Goal: Task Accomplishment & Management: Use online tool/utility

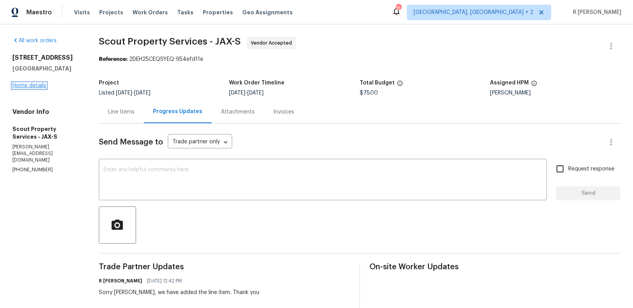
click at [40, 83] on link "Home details" at bounding box center [29, 85] width 34 height 5
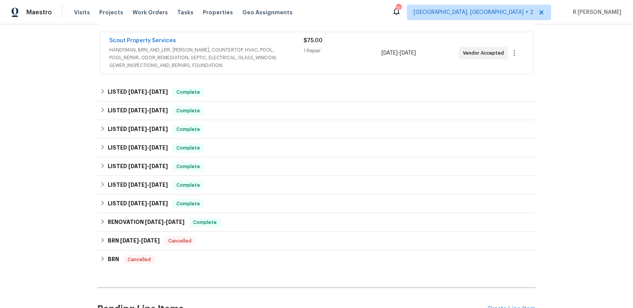
scroll to position [219, 0]
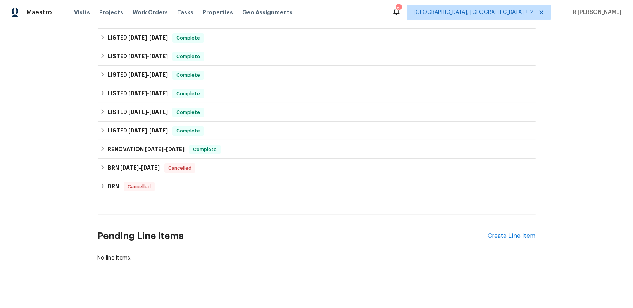
click at [507, 226] on div "Pending Line Items Create Line Item" at bounding box center [317, 236] width 438 height 36
click at [487, 230] on h2 "Pending Line Items" at bounding box center [293, 236] width 390 height 36
click at [502, 233] on div "Create Line Item" at bounding box center [512, 236] width 48 height 7
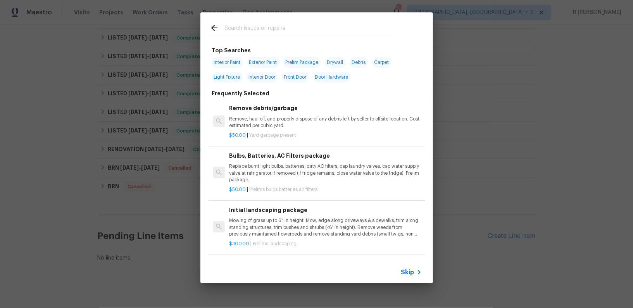
click at [407, 281] on div "Skip" at bounding box center [316, 273] width 233 height 22
click at [409, 270] on span "Skip" at bounding box center [407, 273] width 13 height 8
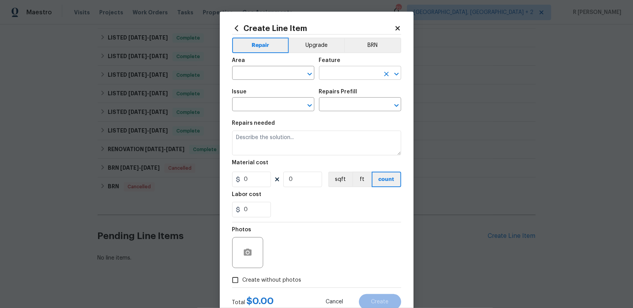
click at [371, 77] on input "text" at bounding box center [349, 74] width 60 height 12
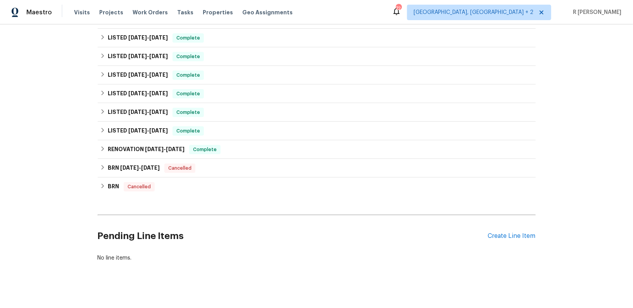
scroll to position [0, 0]
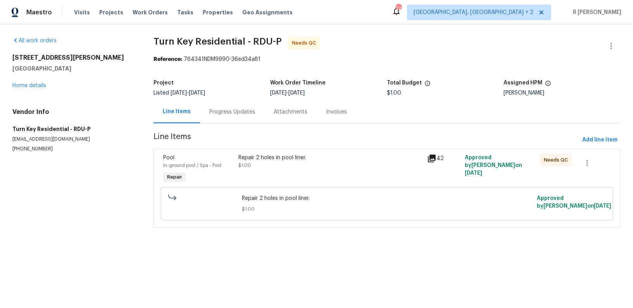
click at [218, 113] on div "Progress Updates" at bounding box center [232, 112] width 46 height 8
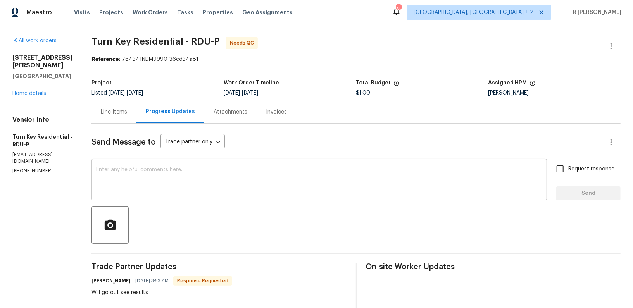
click at [186, 161] on div "x ​" at bounding box center [318, 181] width 455 height 40
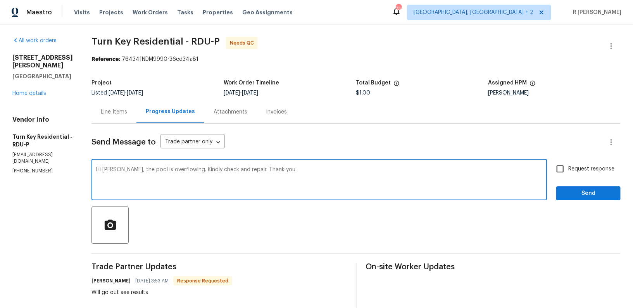
type textarea "Hi Maria, the pool is overflowing. Kindly check and repair. Thank you"
click at [598, 169] on span "Request response" at bounding box center [591, 169] width 46 height 8
click at [568, 169] on input "Request response" at bounding box center [560, 169] width 16 height 16
checkbox input "true"
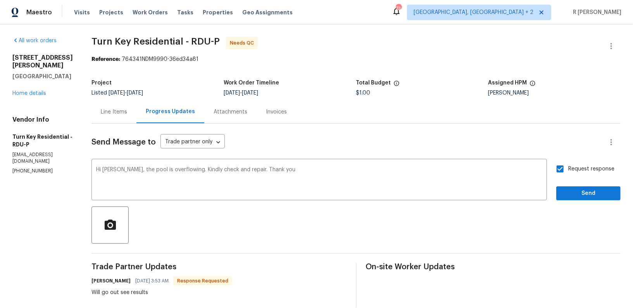
click at [586, 186] on div "Request response Send" at bounding box center [588, 181] width 64 height 40
click at [579, 199] on button "Send" at bounding box center [588, 193] width 64 height 14
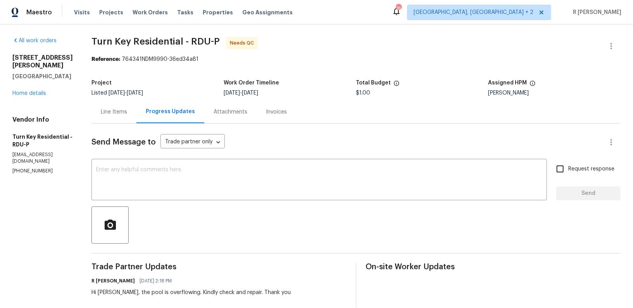
click at [136, 105] on div "Line Items" at bounding box center [113, 111] width 45 height 23
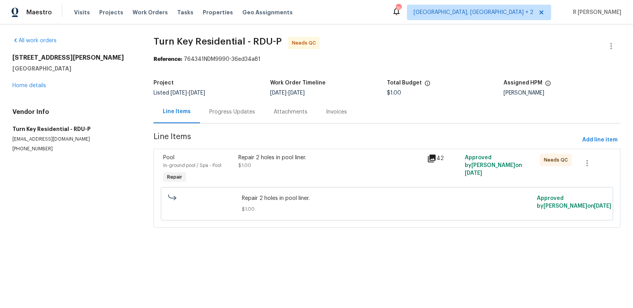
click at [237, 116] on div "Progress Updates" at bounding box center [232, 111] width 64 height 23
click at [21, 86] on link "Home details" at bounding box center [29, 85] width 34 height 5
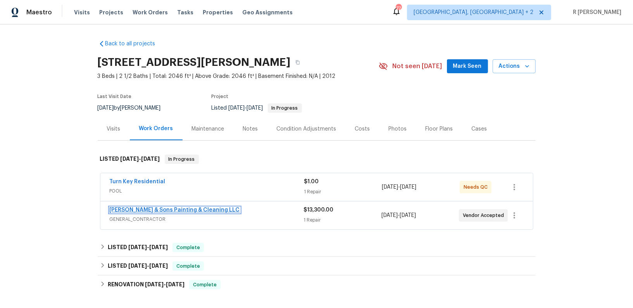
click at [183, 209] on link "Hodge & Sons Painting & Cleaning LLC" at bounding box center [175, 209] width 130 height 5
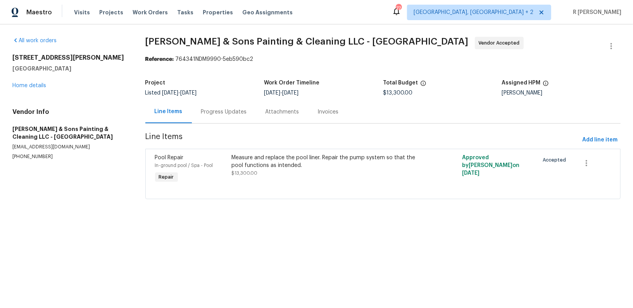
click at [219, 117] on div "Progress Updates" at bounding box center [224, 111] width 64 height 23
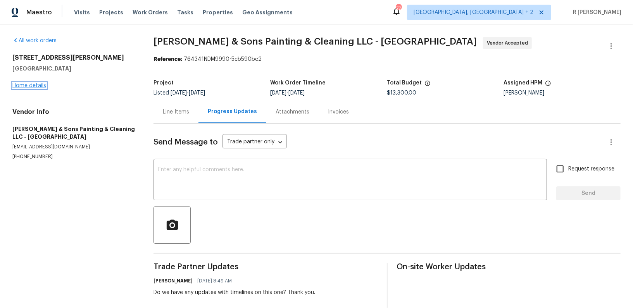
click at [25, 84] on link "Home details" at bounding box center [29, 85] width 34 height 5
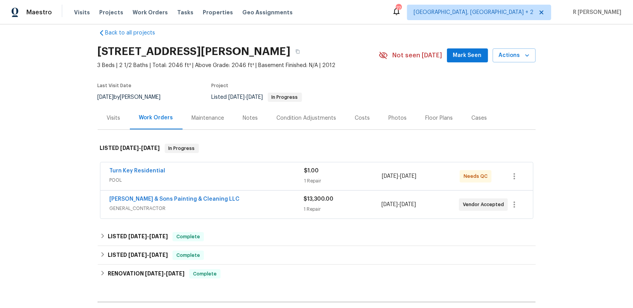
scroll to position [15, 0]
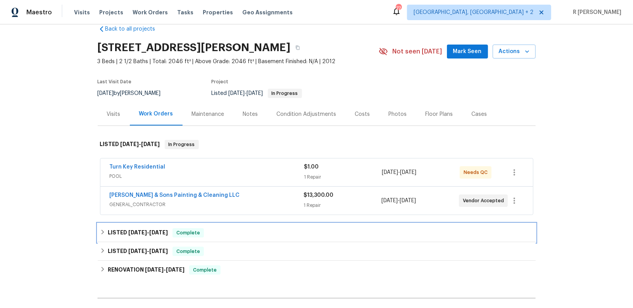
click at [127, 229] on h6 "LISTED 7/2/25 - 7/18/25" at bounding box center [138, 232] width 60 height 9
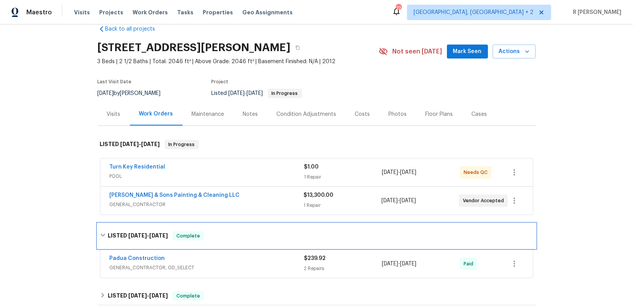
scroll to position [129, 0]
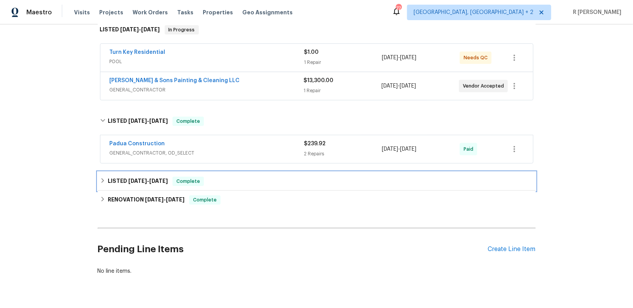
click at [142, 178] on span "6/17/25" at bounding box center [137, 180] width 19 height 5
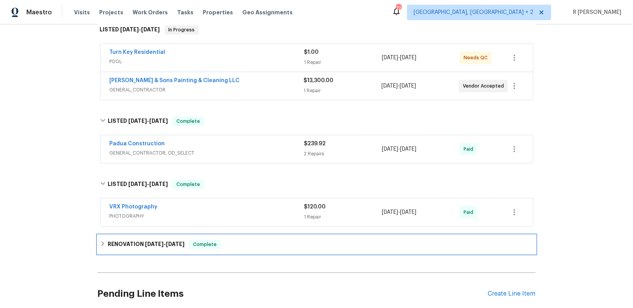
click at [150, 245] on span "5/19/25" at bounding box center [154, 243] width 19 height 5
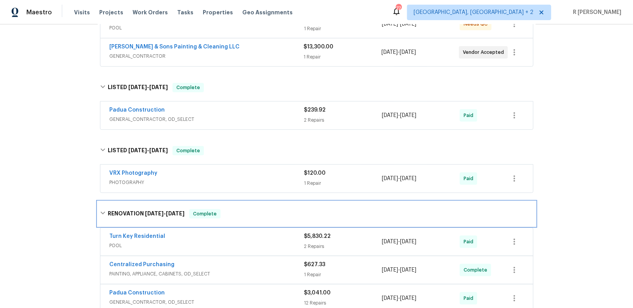
scroll to position [215, 0]
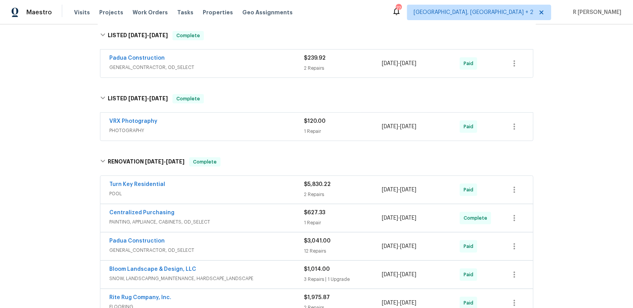
click at [221, 204] on div "Centralized Purchasing PAINTING, APPLIANCE, CABINETS, OD_SELECT $627.33 1 Repai…" at bounding box center [316, 218] width 433 height 28
click at [232, 193] on span "POOL" at bounding box center [207, 194] width 195 height 8
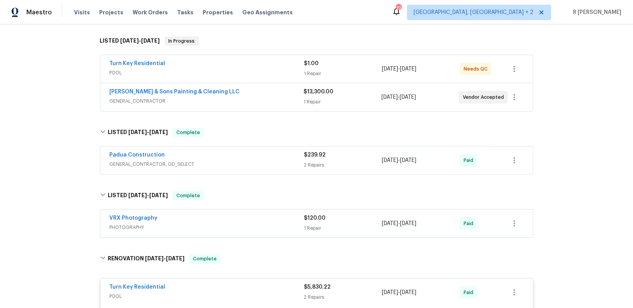
scroll to position [103, 0]
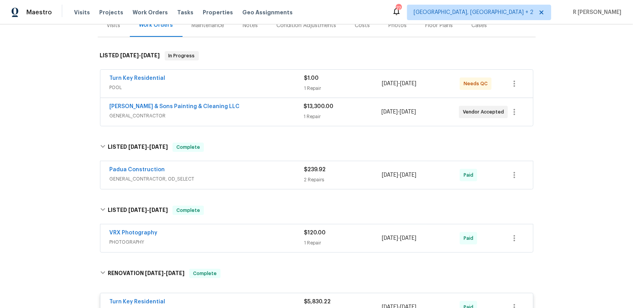
click at [235, 113] on span "GENERAL_CONTRACTOR" at bounding box center [207, 116] width 194 height 8
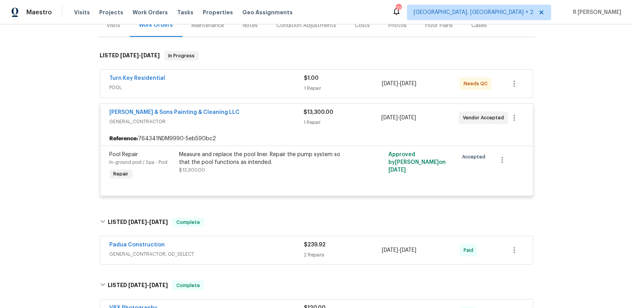
click at [245, 88] on span "POOL" at bounding box center [207, 88] width 195 height 8
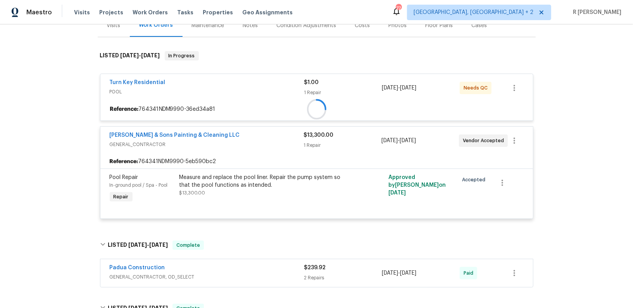
click at [245, 88] on div "Turn Key Residential" at bounding box center [207, 83] width 195 height 9
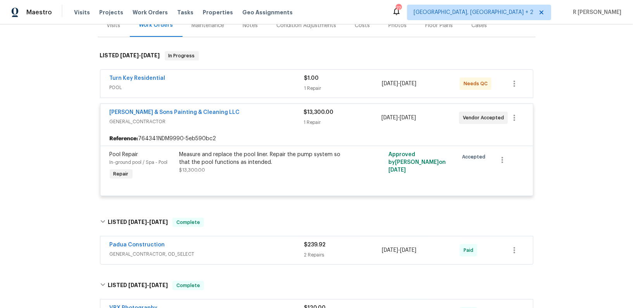
click at [245, 88] on span "POOL" at bounding box center [207, 88] width 195 height 8
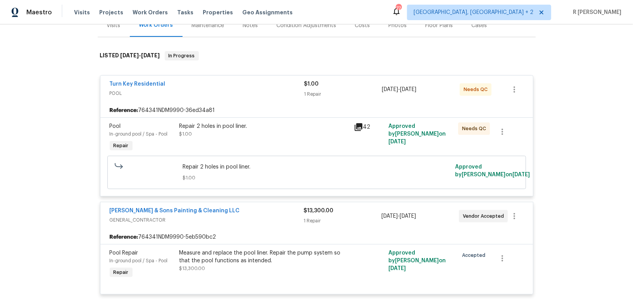
scroll to position [124, 0]
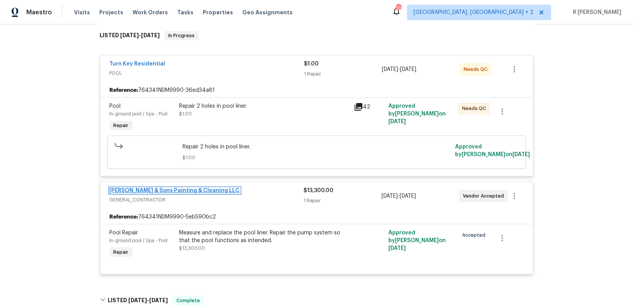
click at [174, 188] on link "Hodge & Sons Painting & Cleaning LLC" at bounding box center [175, 190] width 130 height 5
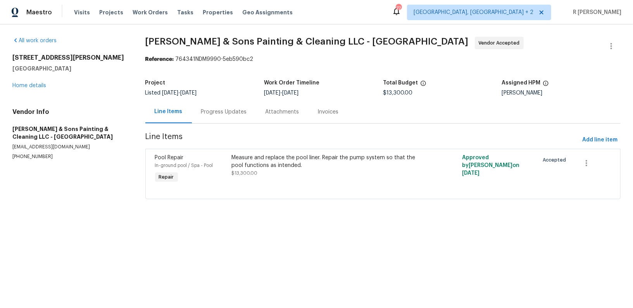
click at [218, 109] on div "Progress Updates" at bounding box center [224, 112] width 46 height 8
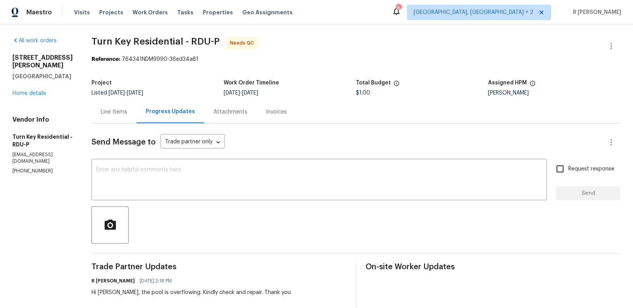
click at [33, 82] on div "[STREET_ADDRESS][PERSON_NAME] Home details" at bounding box center [42, 75] width 60 height 43
click at [32, 89] on div "[STREET_ADDRESS][PERSON_NAME] Home details" at bounding box center [42, 75] width 60 height 43
click at [26, 91] on link "Home details" at bounding box center [29, 93] width 34 height 5
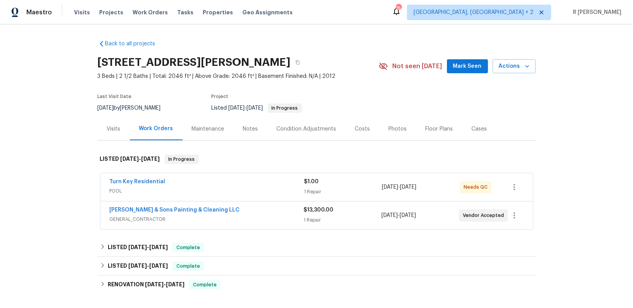
drag, startPoint x: 176, startPoint y: 177, endPoint x: 83, endPoint y: 175, distance: 93.0
click at [83, 175] on div "Back to all projects [STREET_ADDRESS][PERSON_NAME] 3 Beds | 2 1/2 Baths | Total…" at bounding box center [316, 166] width 633 height 284
drag, startPoint x: 174, startPoint y: 181, endPoint x: 107, endPoint y: 180, distance: 67.4
click at [107, 180] on div "Turn Key Residential POOL $1.00 1 Repair 7/25/2025 - 7/30/2025 Needs QC" at bounding box center [316, 187] width 433 height 28
copy link "Turn Key Residential"
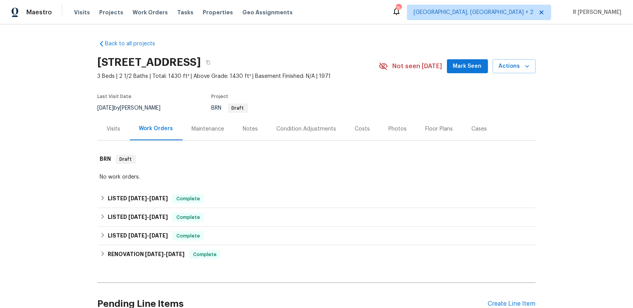
scroll to position [74, 0]
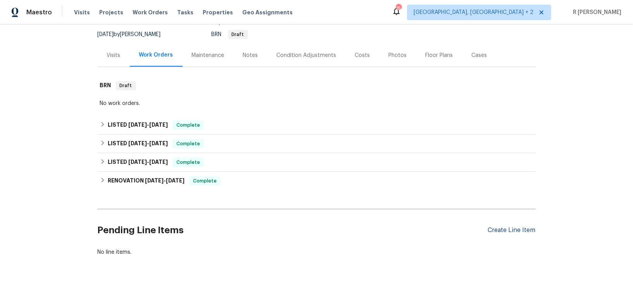
click at [503, 228] on div "Create Line Item" at bounding box center [512, 230] width 48 height 7
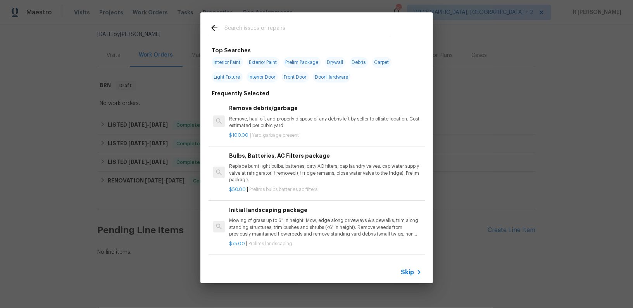
click at [247, 30] on input "text" at bounding box center [306, 29] width 164 height 12
click at [407, 272] on span "Skip" at bounding box center [407, 273] width 13 height 8
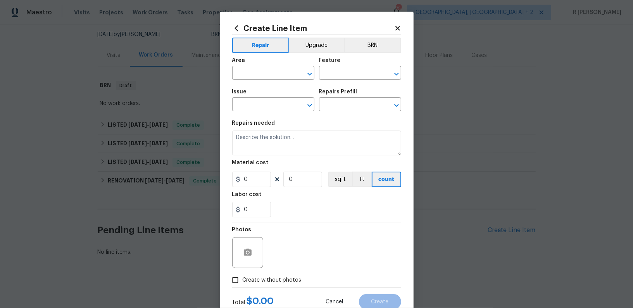
click at [257, 81] on span "Area ​" at bounding box center [273, 68] width 82 height 31
click at [248, 77] on input "text" at bounding box center [262, 74] width 60 height 12
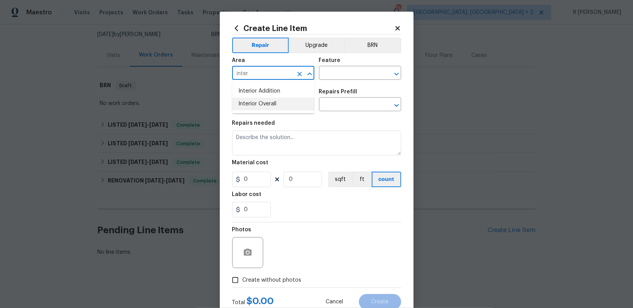
click at [253, 110] on ul "Interior Addition Interior Overall" at bounding box center [273, 98] width 82 height 32
click at [255, 108] on li "Interior Overall" at bounding box center [273, 104] width 82 height 13
type input "Interior Overall"
click at [334, 70] on input "text" at bounding box center [349, 74] width 60 height 12
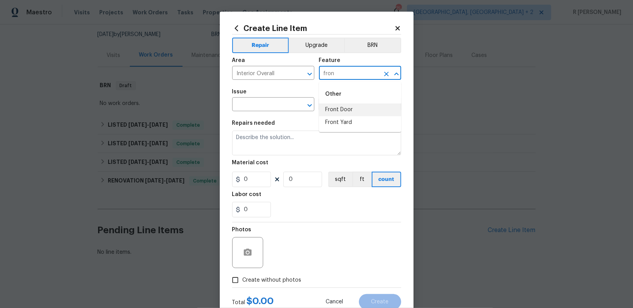
click at [345, 113] on li "Front Door" at bounding box center [360, 109] width 82 height 13
type input "Front Door"
click at [244, 112] on span "Issue ​" at bounding box center [273, 99] width 82 height 31
click at [251, 110] on input "text" at bounding box center [262, 105] width 60 height 12
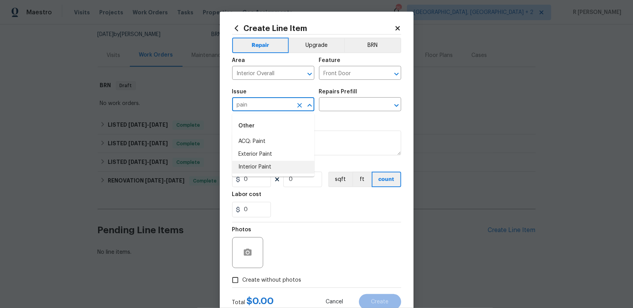
click at [253, 164] on li "Interior Paint" at bounding box center [273, 167] width 82 height 13
type input "Interior Paint"
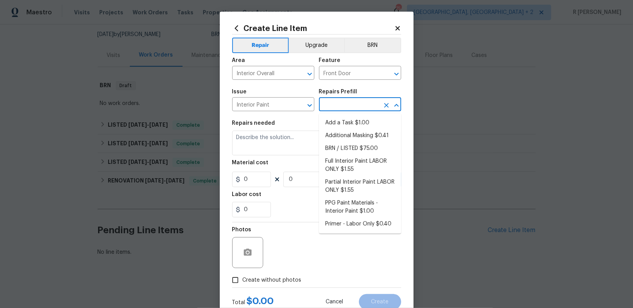
click at [344, 99] on input "text" at bounding box center [349, 105] width 60 height 12
click at [342, 119] on li "Add a Task $1.00" at bounding box center [360, 123] width 82 height 13
type input "Overall Paint"
type input "Add a Task $1.00"
type textarea "HPM to detail"
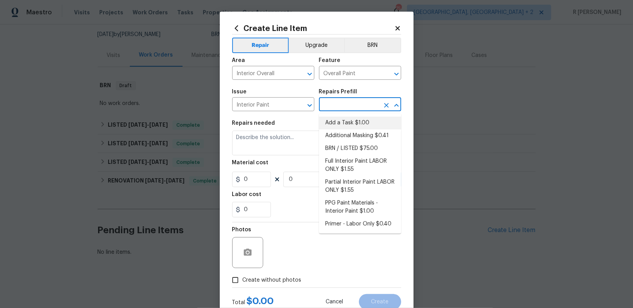
type input "1"
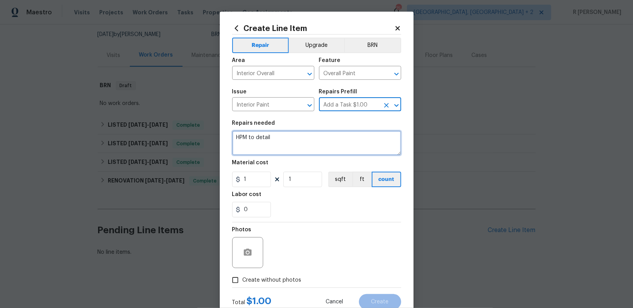
click at [295, 143] on textarea "HPM to detail" at bounding box center [316, 143] width 169 height 25
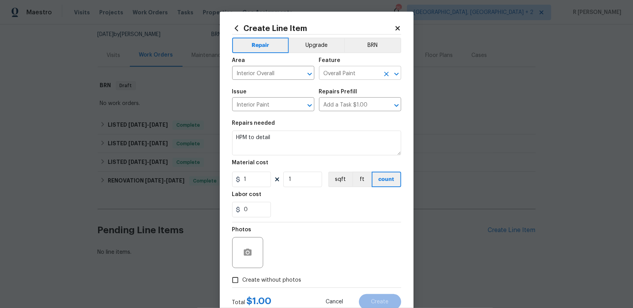
click at [353, 72] on input "Overall Paint" at bounding box center [349, 74] width 60 height 12
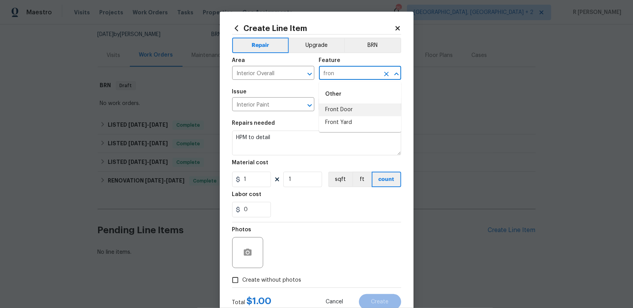
click at [352, 106] on li "Front Door" at bounding box center [360, 109] width 82 height 13
type input "Front Door"
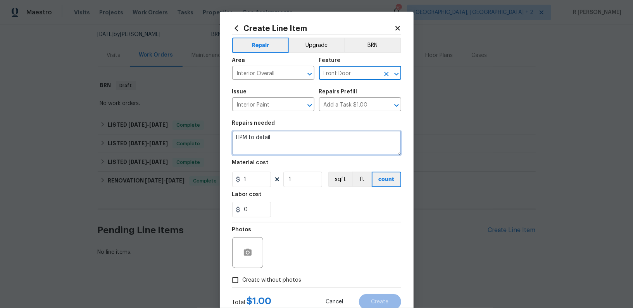
click at [260, 140] on textarea "HPM to detail" at bounding box center [316, 143] width 169 height 25
click at [299, 149] on textarea "#" at bounding box center [316, 143] width 169 height 25
paste textarea "remove sticker and paint front door"
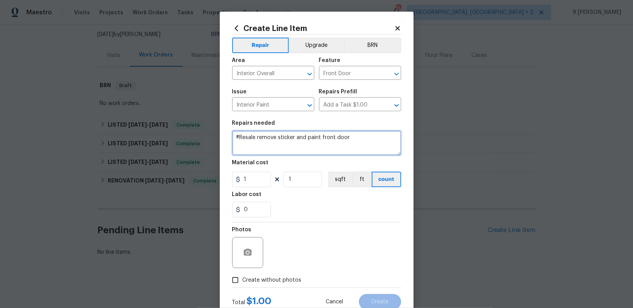
click at [257, 137] on textarea "#Resale remove sticker and paint front door" at bounding box center [316, 143] width 169 height 25
type textarea "#Resale Kindly remove sticker and paint front door"
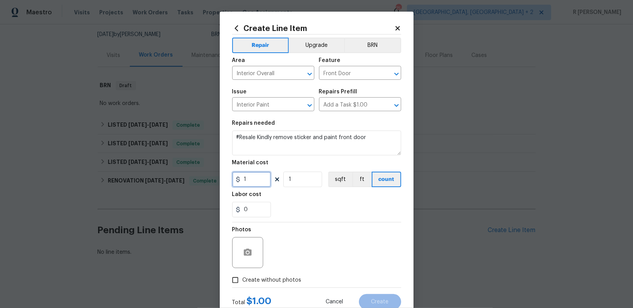
click at [262, 179] on input "1" at bounding box center [251, 180] width 39 height 16
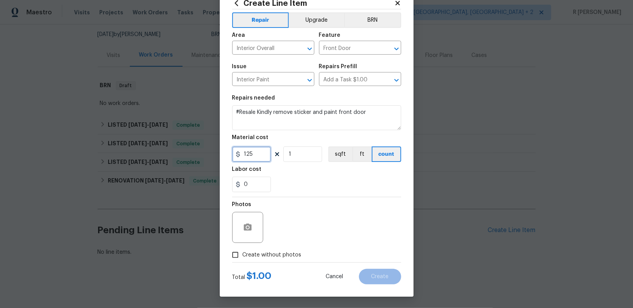
type input "125"
click at [262, 254] on span "Create without photos" at bounding box center [272, 255] width 59 height 8
click at [243, 254] on input "Create without photos" at bounding box center [235, 255] width 15 height 15
click at [331, 210] on div "Reason*" at bounding box center [335, 207] width 132 height 10
click at [247, 226] on icon "button" at bounding box center [247, 227] width 9 height 9
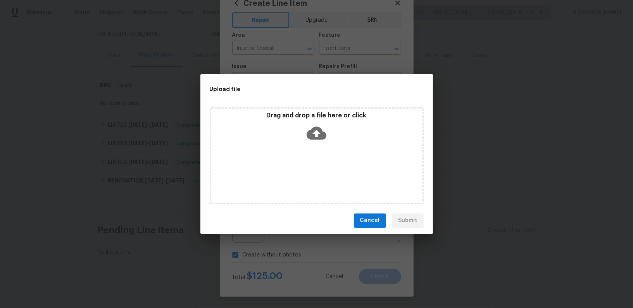
click at [308, 134] on icon at bounding box center [317, 132] width 20 height 13
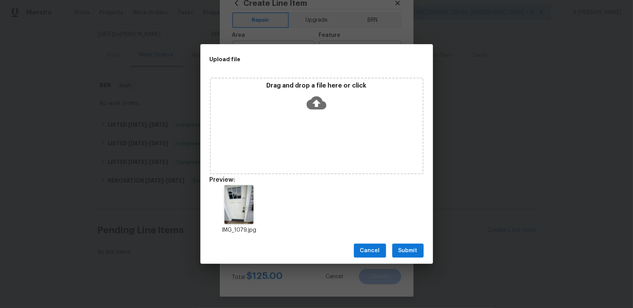
click at [407, 255] on button "Submit" at bounding box center [407, 251] width 31 height 14
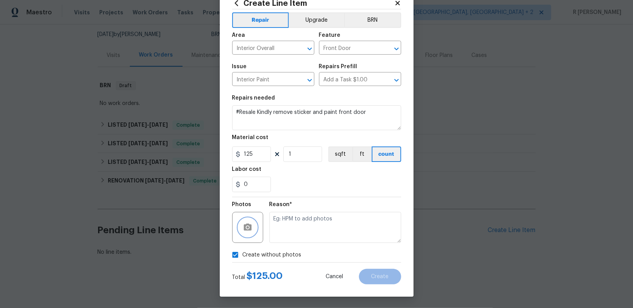
checkbox input "false"
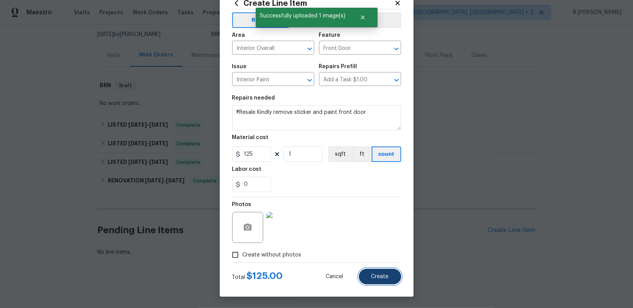
click at [379, 281] on button "Create" at bounding box center [380, 277] width 42 height 16
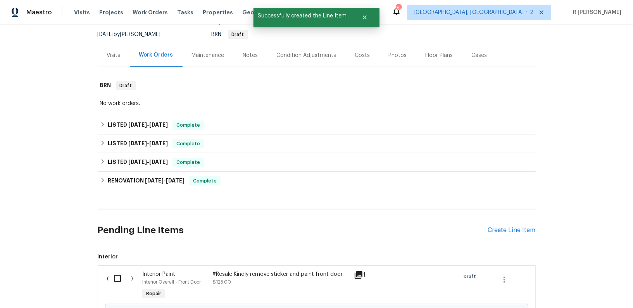
scroll to position [161, 0]
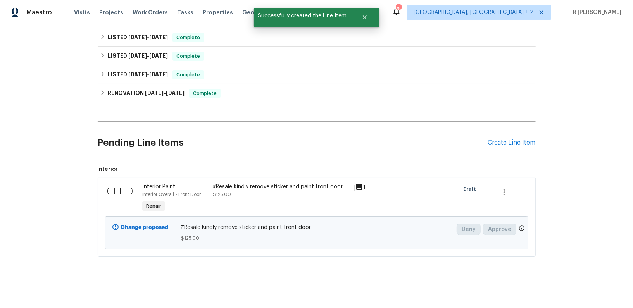
click at [119, 187] on input "checkbox" at bounding box center [120, 191] width 22 height 16
checkbox input "true"
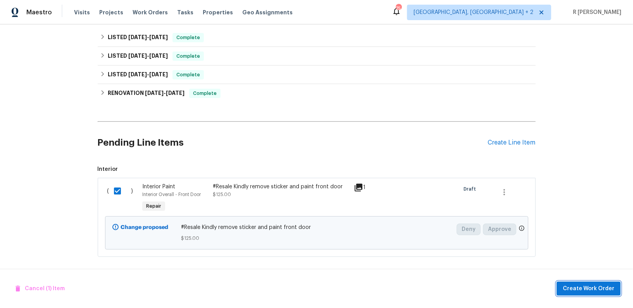
click at [572, 289] on span "Create Work Order" at bounding box center [589, 289] width 52 height 10
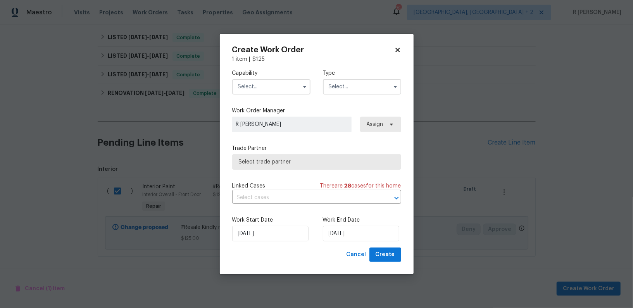
click at [279, 84] on input "text" at bounding box center [271, 87] width 78 height 16
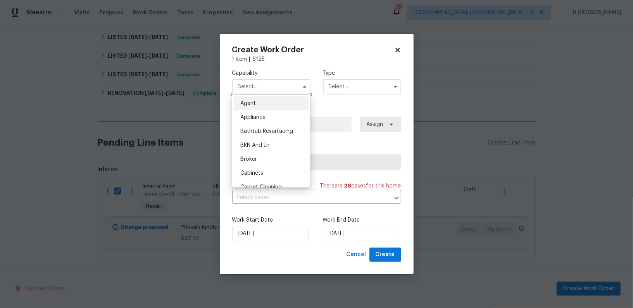
click at [279, 84] on input "text" at bounding box center [271, 87] width 78 height 16
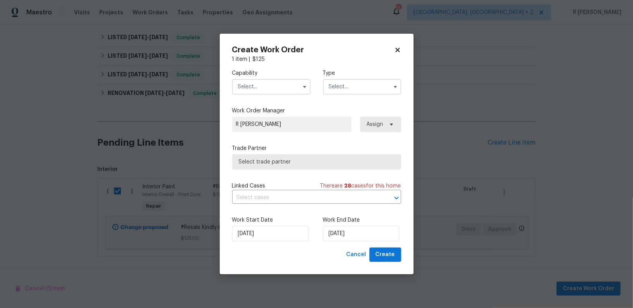
click at [279, 84] on input "text" at bounding box center [271, 87] width 78 height 16
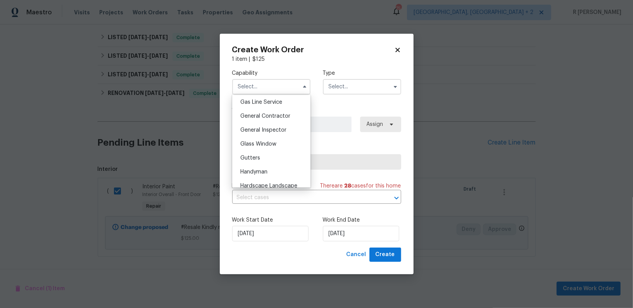
scroll to position [363, 0]
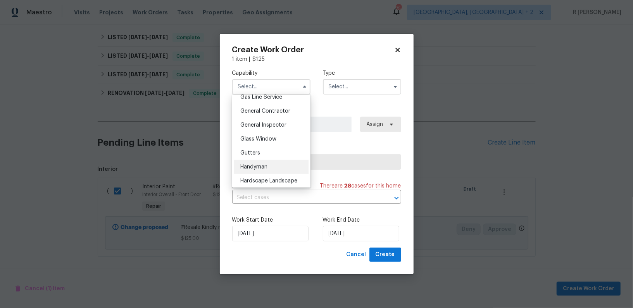
click at [264, 161] on div "Handyman" at bounding box center [271, 167] width 74 height 14
type input "Handyman"
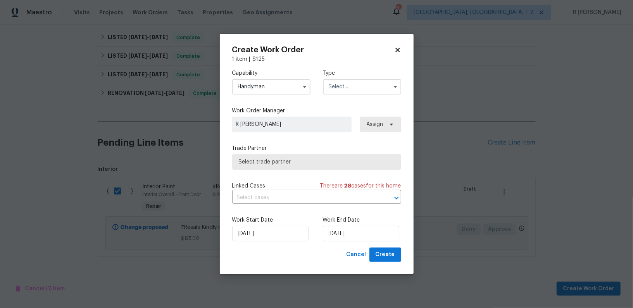
click at [340, 94] on input "text" at bounding box center [362, 87] width 78 height 16
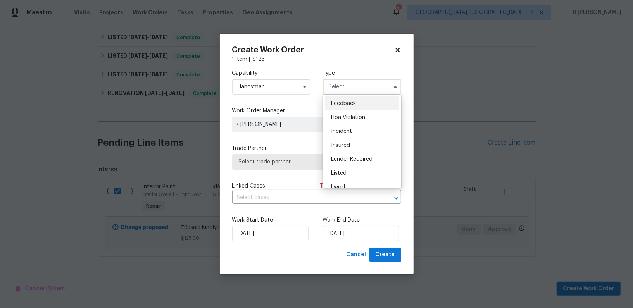
click at [342, 105] on span "Feedback" at bounding box center [343, 103] width 25 height 5
type input "Feedback"
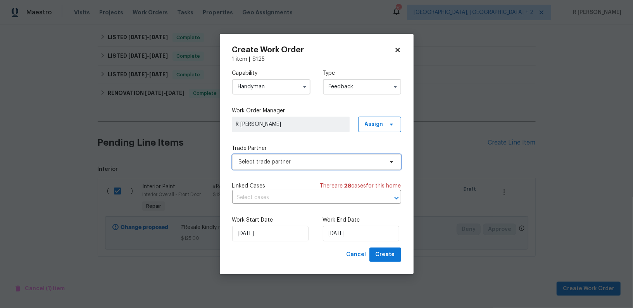
click at [277, 164] on span "Select trade partner" at bounding box center [311, 162] width 145 height 8
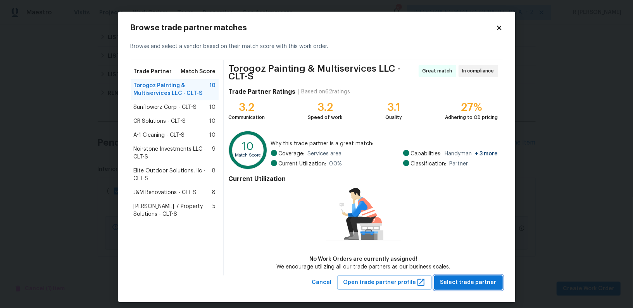
click at [469, 279] on span "Select trade partner" at bounding box center [468, 283] width 56 height 10
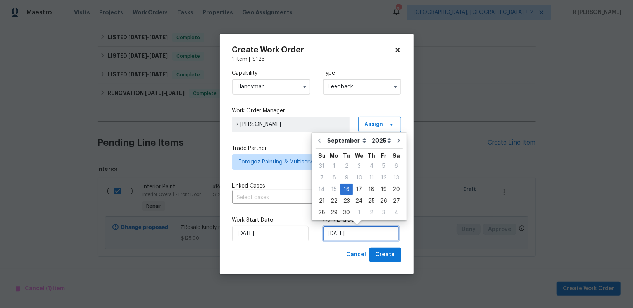
click at [341, 229] on input "[DATE]" at bounding box center [361, 234] width 76 height 16
click at [356, 191] on div "17" at bounding box center [359, 189] width 13 height 11
type input "[DATE]"
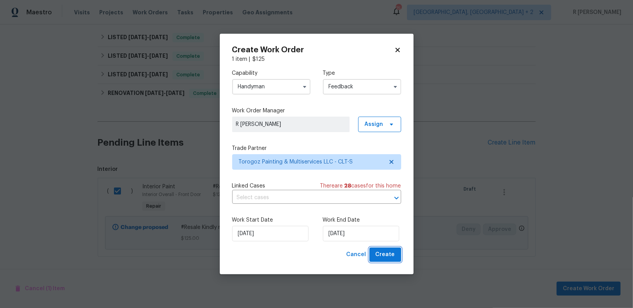
click at [383, 258] on span "Create" at bounding box center [385, 255] width 19 height 10
checkbox input "false"
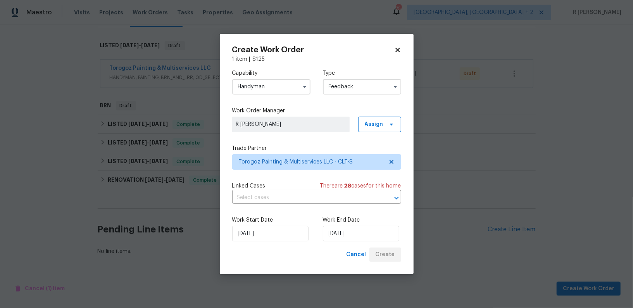
scroll to position [112, 0]
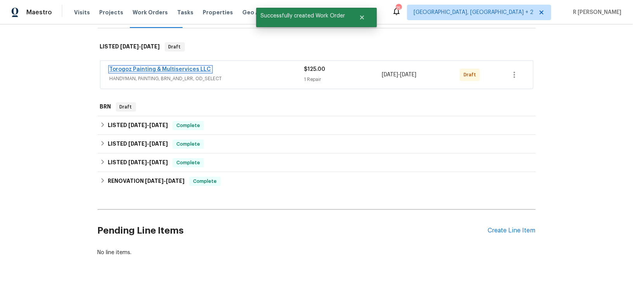
click at [143, 69] on link "Torogoz Painting & Multiservices LLC" at bounding box center [161, 69] width 102 height 5
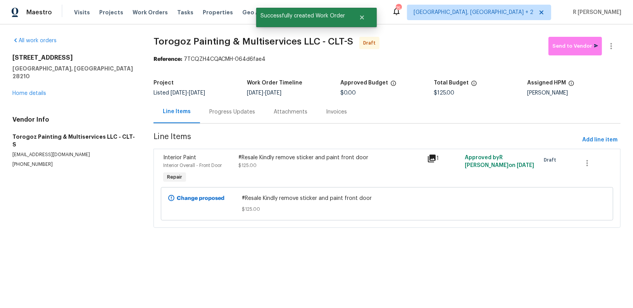
click at [234, 117] on div "Progress Updates" at bounding box center [232, 111] width 64 height 23
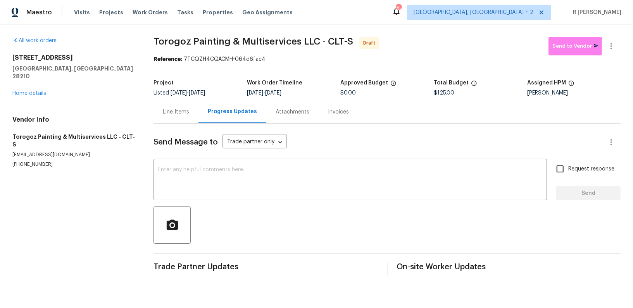
click at [206, 270] on span "Trade Partner Updates" at bounding box center [265, 267] width 224 height 8
click at [257, 192] on textarea at bounding box center [350, 180] width 384 height 27
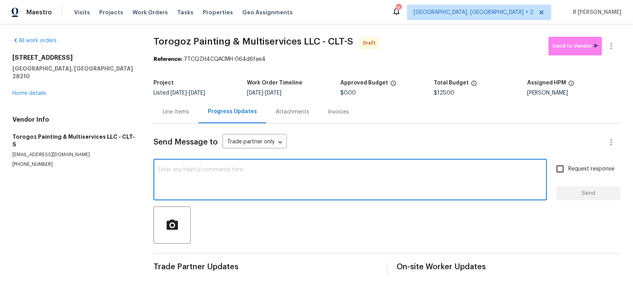
paste textarea "Hey, this is Yogesh from Opendoor. I’m confirming you received the WO for the p…"
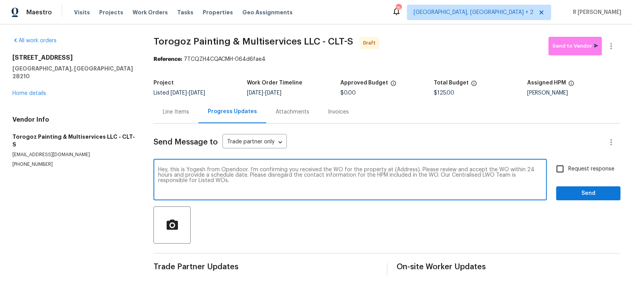
click at [394, 167] on textarea "Hey, this is Yogesh from Opendoor. I’m confirming you received the WO for the p…" at bounding box center [350, 180] width 384 height 27
paste textarea "[STREET_ADDRESS]"
type textarea "Hey, this is Yogesh from Opendoor. I’m confirming you received the WO for the p…"
click at [563, 169] on input "Request response" at bounding box center [560, 169] width 16 height 16
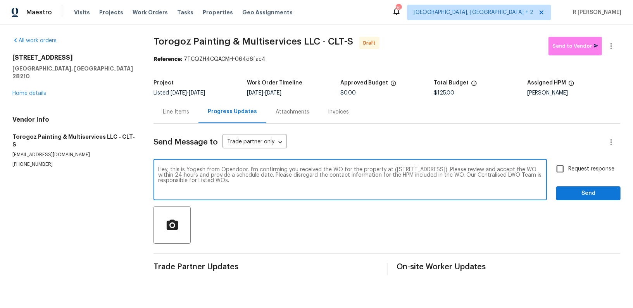
checkbox input "true"
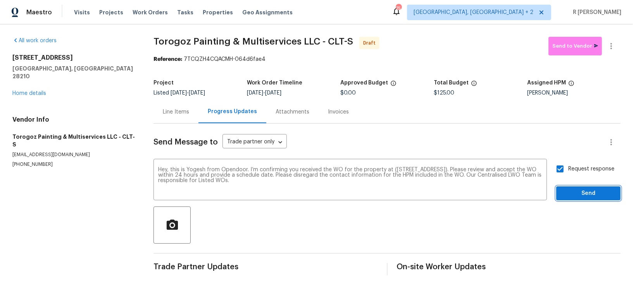
click at [573, 199] on button "Send" at bounding box center [588, 193] width 64 height 14
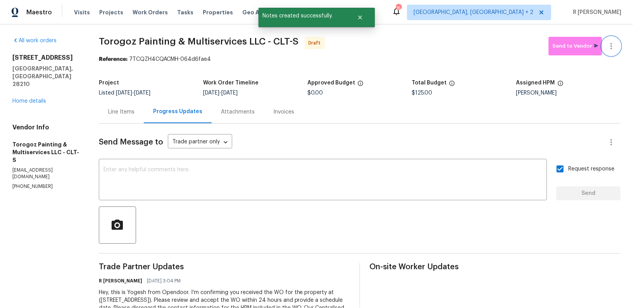
click at [610, 53] on button "button" at bounding box center [611, 46] width 19 height 19
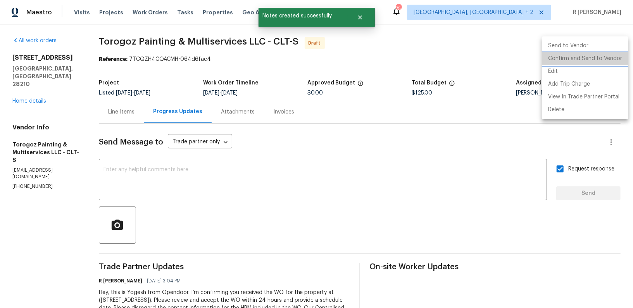
click at [592, 57] on li "Confirm and Send to Vendor" at bounding box center [585, 58] width 86 height 13
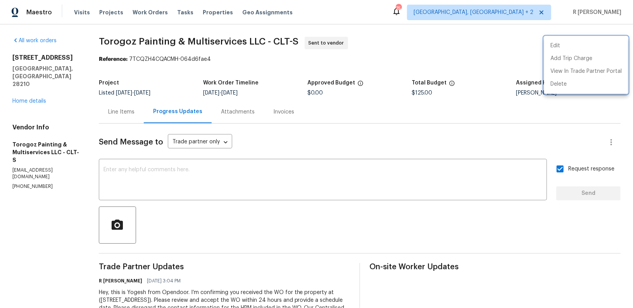
click at [279, 192] on div at bounding box center [316, 154] width 633 height 308
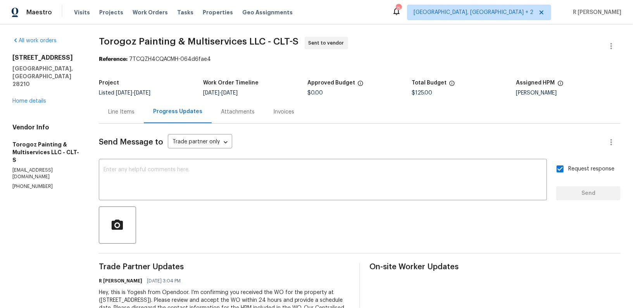
click at [279, 192] on textarea at bounding box center [322, 180] width 439 height 27
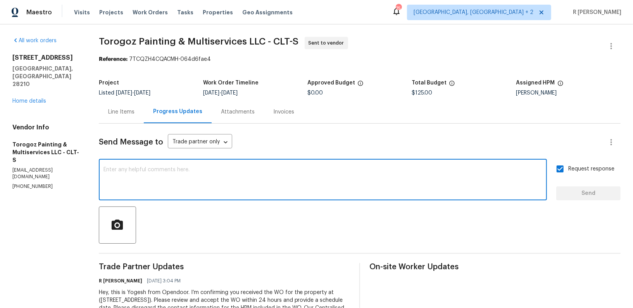
paste textarea "Attention All Work Orders must include before-photos (both close-up and wide-an…"
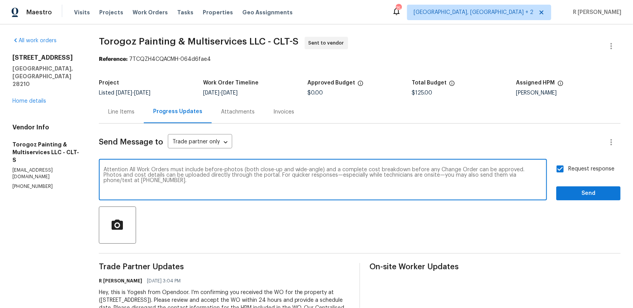
type textarea "Attention All Work Orders must include before-photos (both close-up and wide-an…"
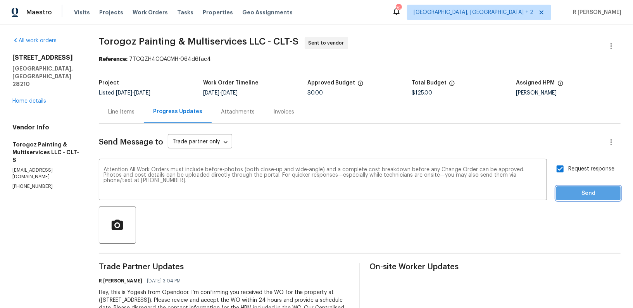
click at [577, 190] on span "Send" at bounding box center [588, 194] width 52 height 10
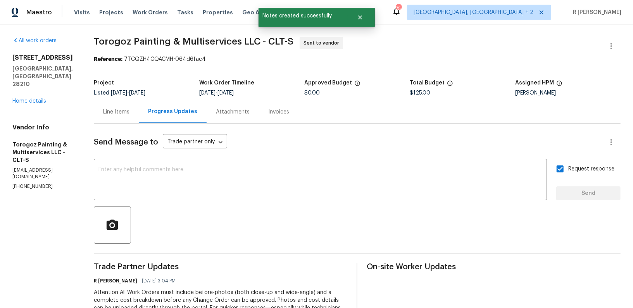
click at [437, 162] on div "x ​" at bounding box center [320, 181] width 453 height 40
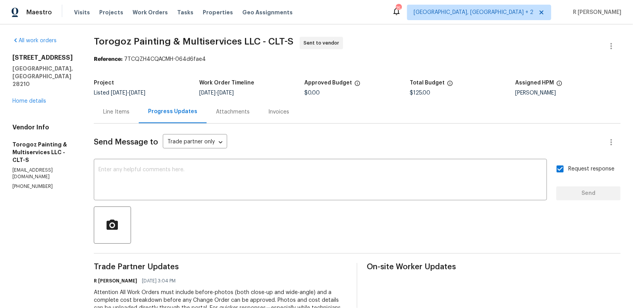
click at [35, 160] on section "All work orders [STREET_ADDRESS] Home details Vendor Info Torogoz Painting & Mu…" at bounding box center [43, 210] width 63 height 346
click at [24, 183] on p "[PHONE_NUMBER]" at bounding box center [43, 186] width 63 height 7
copy p "[PHONE_NUMBER]"
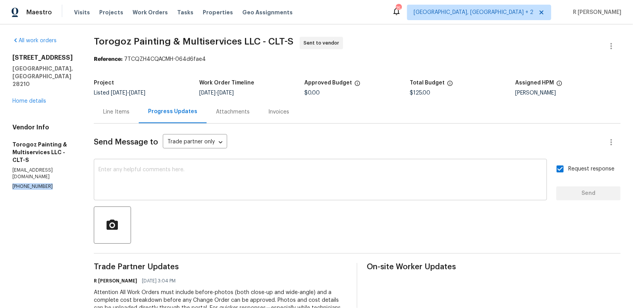
scroll to position [86, 0]
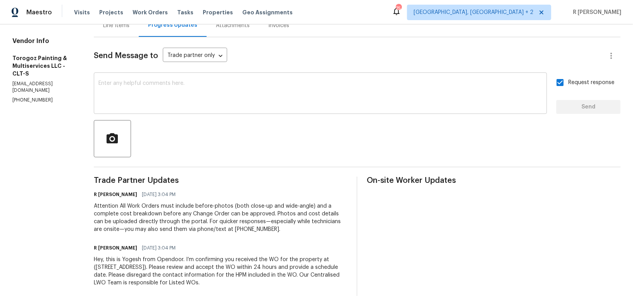
click at [207, 81] on textarea at bounding box center [320, 94] width 444 height 27
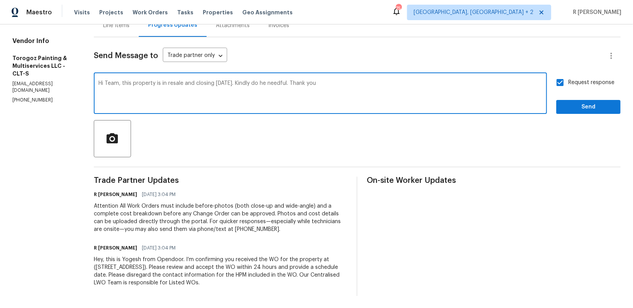
type textarea "Hi Team, this property is in resale and closing [DATE]. Kindly do he needful. T…"
click at [594, 108] on span "Send" at bounding box center [588, 107] width 52 height 10
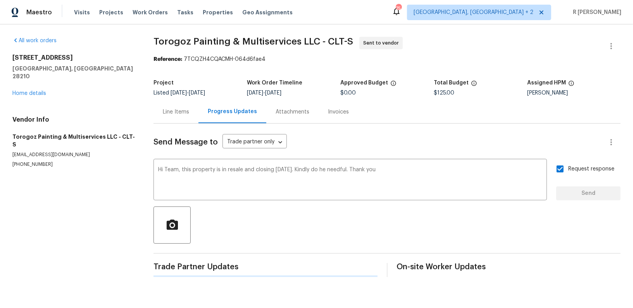
scroll to position [0, 0]
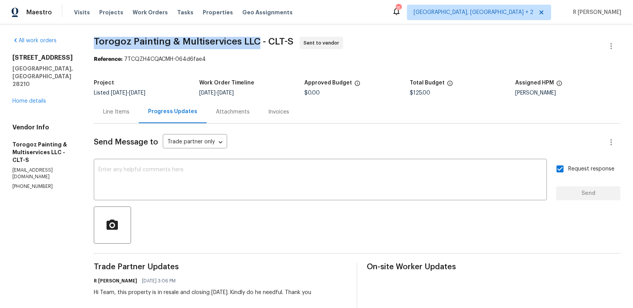
drag, startPoint x: 274, startPoint y: 43, endPoint x: 103, endPoint y: 40, distance: 170.6
click at [103, 40] on div "All work orders [STREET_ADDRESS] Home details Vendor Info Torogoz Painting & Mu…" at bounding box center [316, 224] width 633 height 401
copy span "Torogoz Painting & Multiservices LLC"
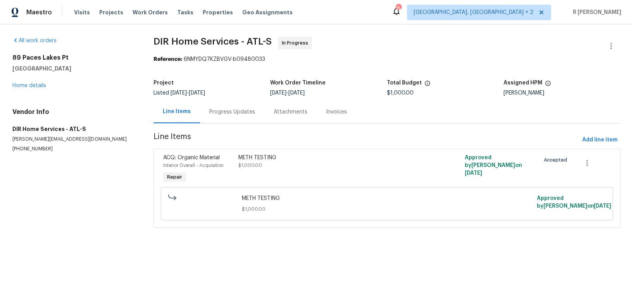
click at [233, 112] on div "Progress Updates" at bounding box center [232, 112] width 46 height 8
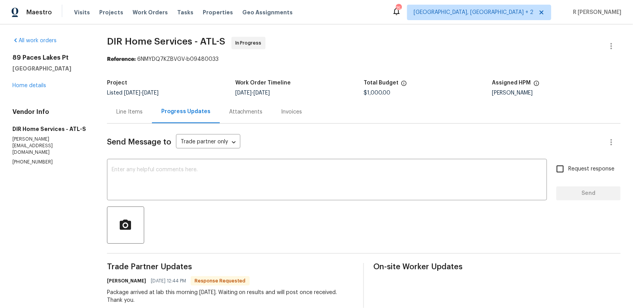
click at [132, 109] on div "Line Items" at bounding box center [129, 112] width 26 height 8
